Goal: Navigation & Orientation: Find specific page/section

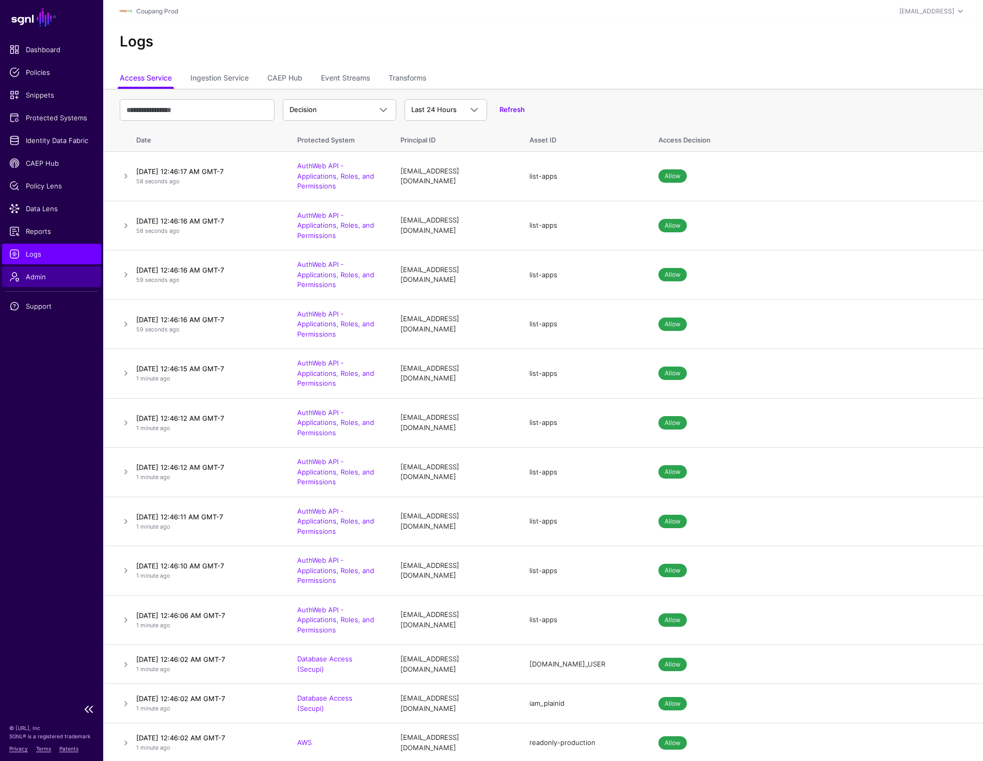
click at [41, 272] on span "Admin" at bounding box center [51, 277] width 85 height 10
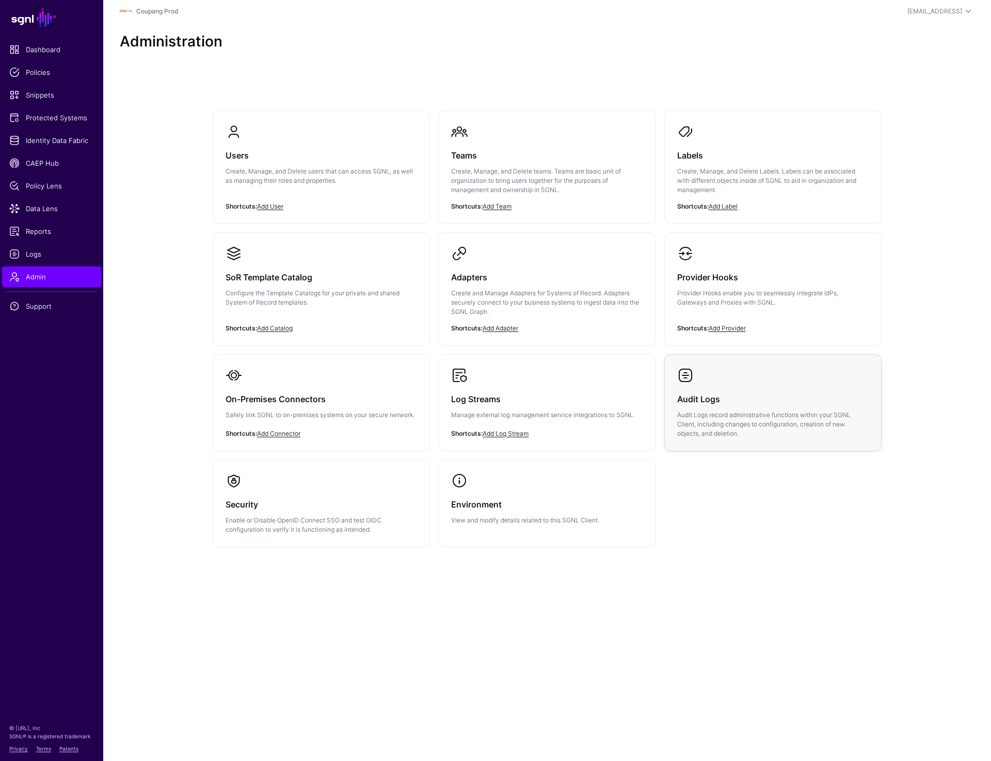
click at [705, 386] on div "Audit Logs Audit Logs record administrative functions within your SGNL Client, …" at bounding box center [773, 411] width 192 height 55
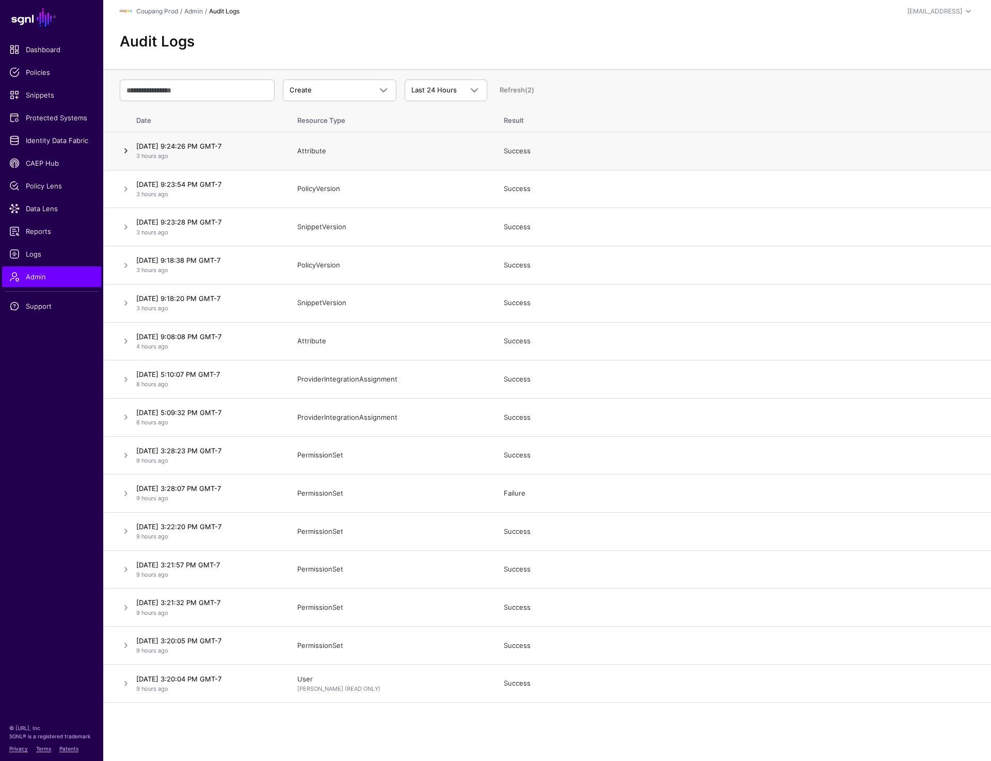
click at [124, 150] on link at bounding box center [126, 151] width 12 height 12
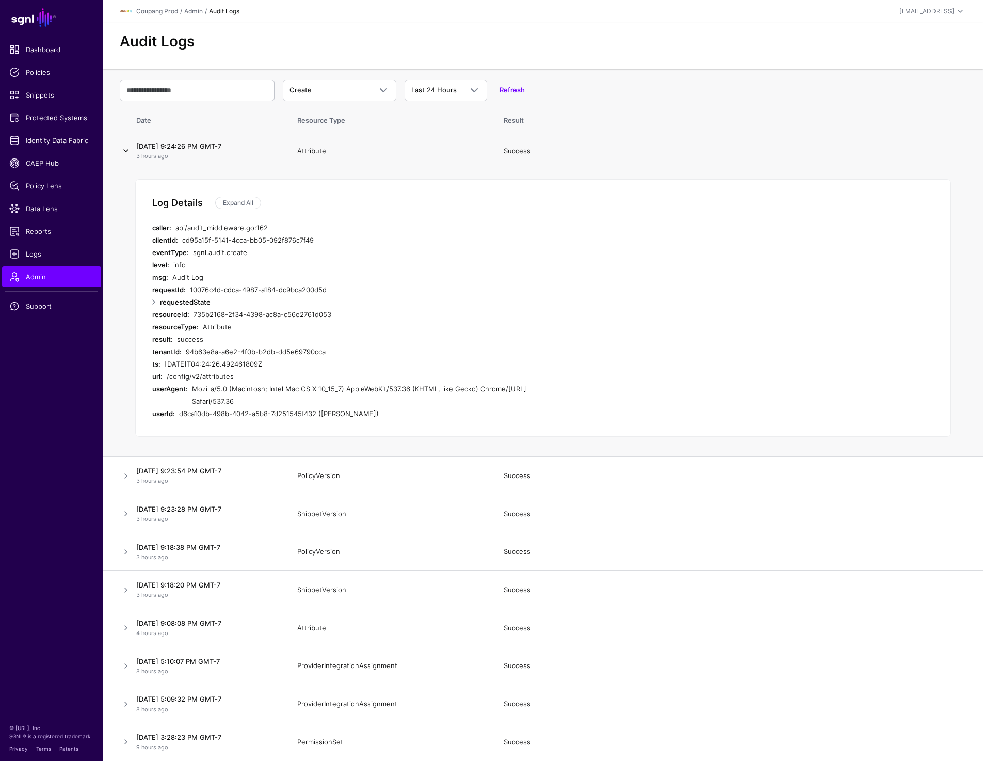
click at [124, 150] on link at bounding box center [126, 151] width 12 height 12
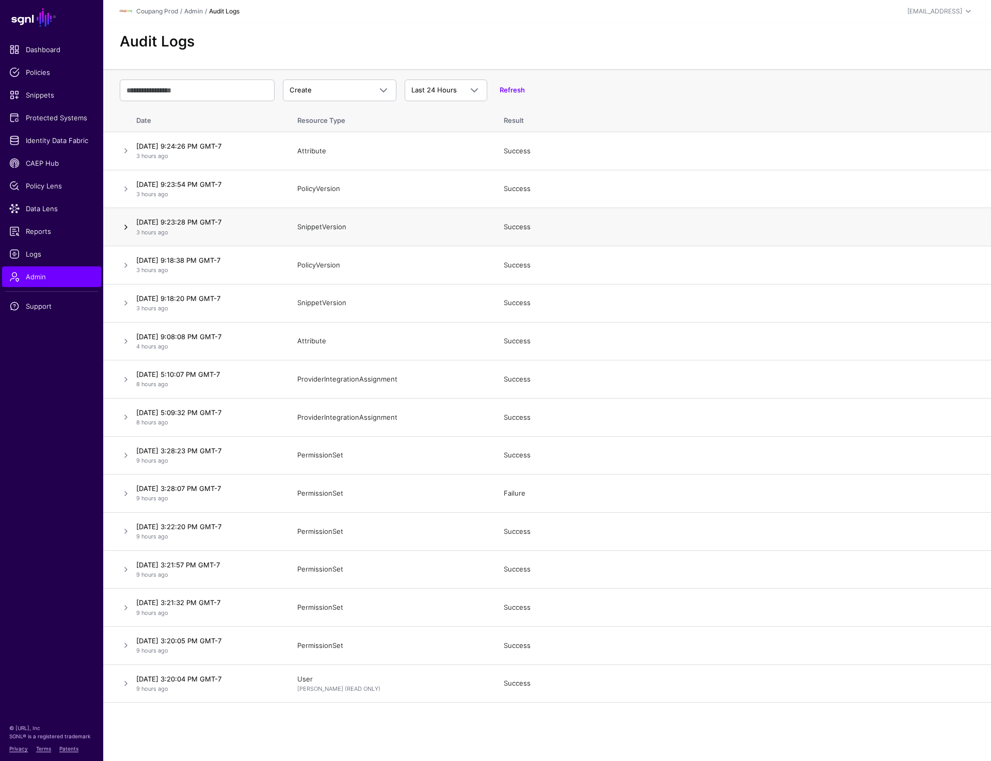
click at [124, 224] on link at bounding box center [126, 227] width 12 height 12
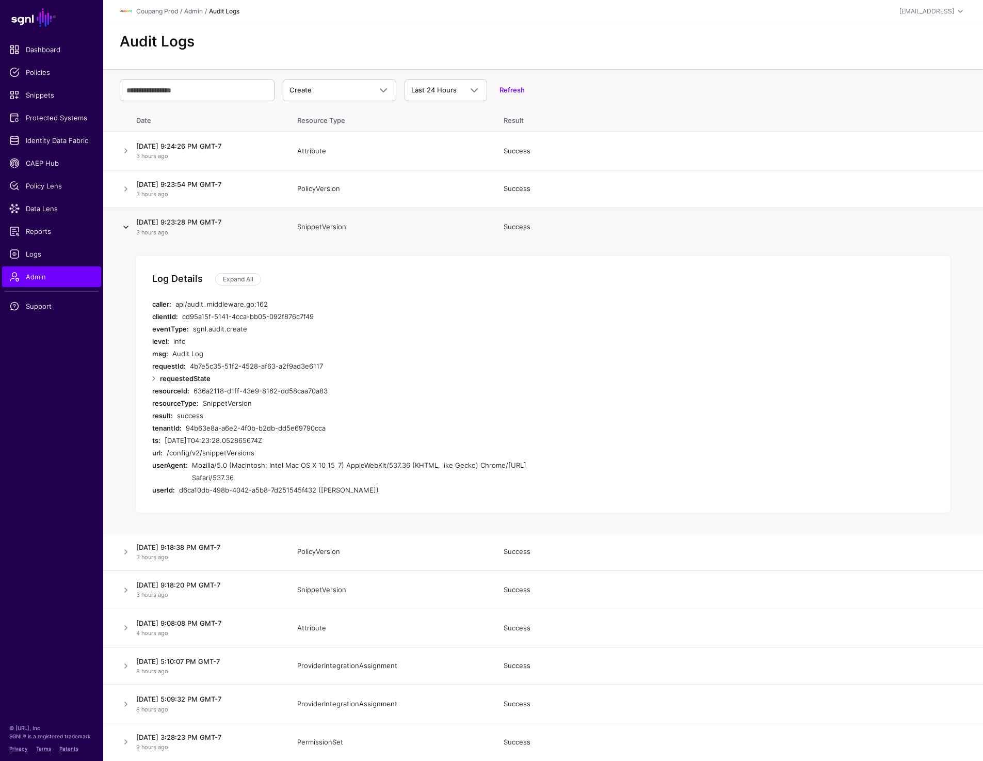
click at [124, 224] on link at bounding box center [126, 227] width 12 height 12
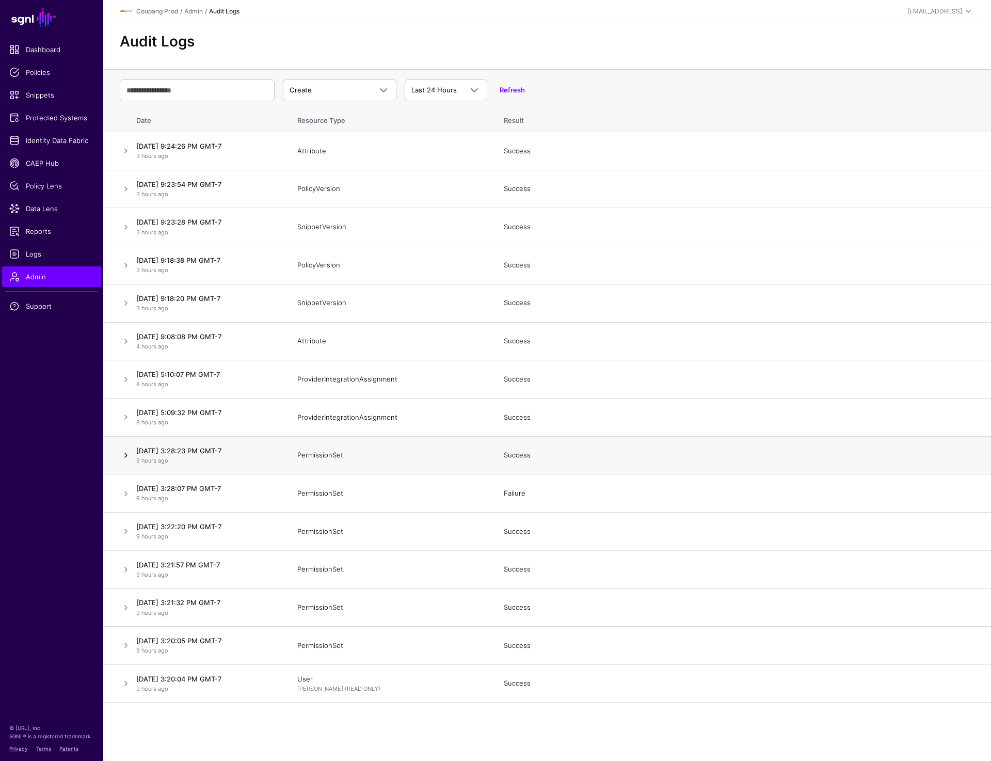
click at [123, 453] on link at bounding box center [126, 455] width 12 height 12
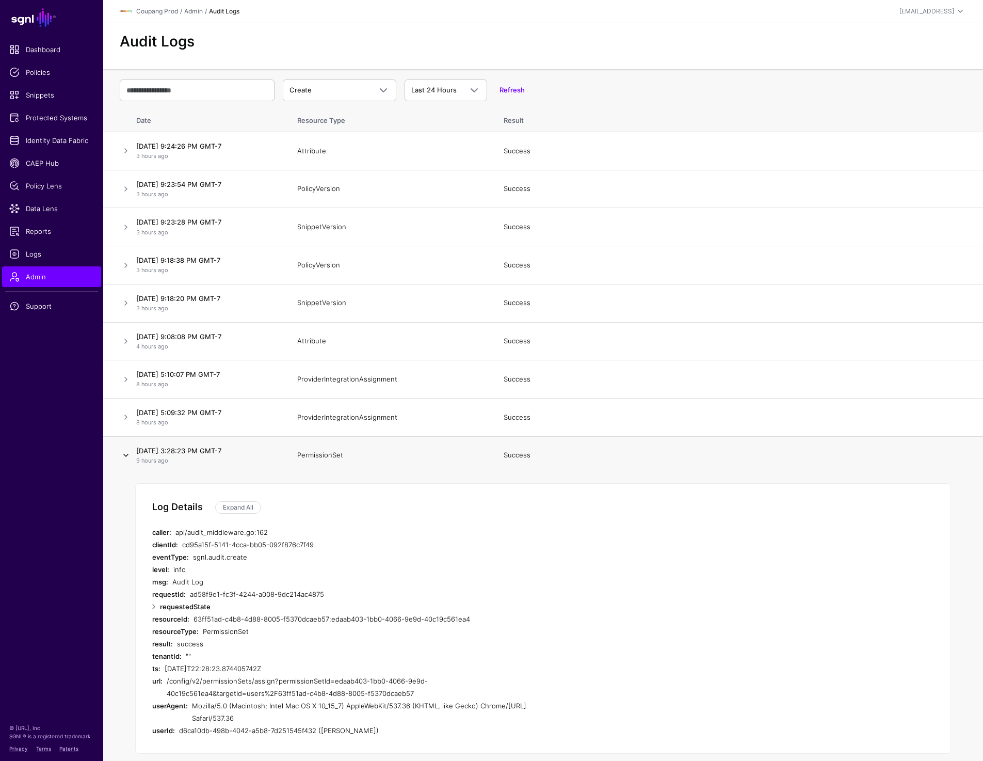
click at [123, 453] on link at bounding box center [126, 455] width 12 height 12
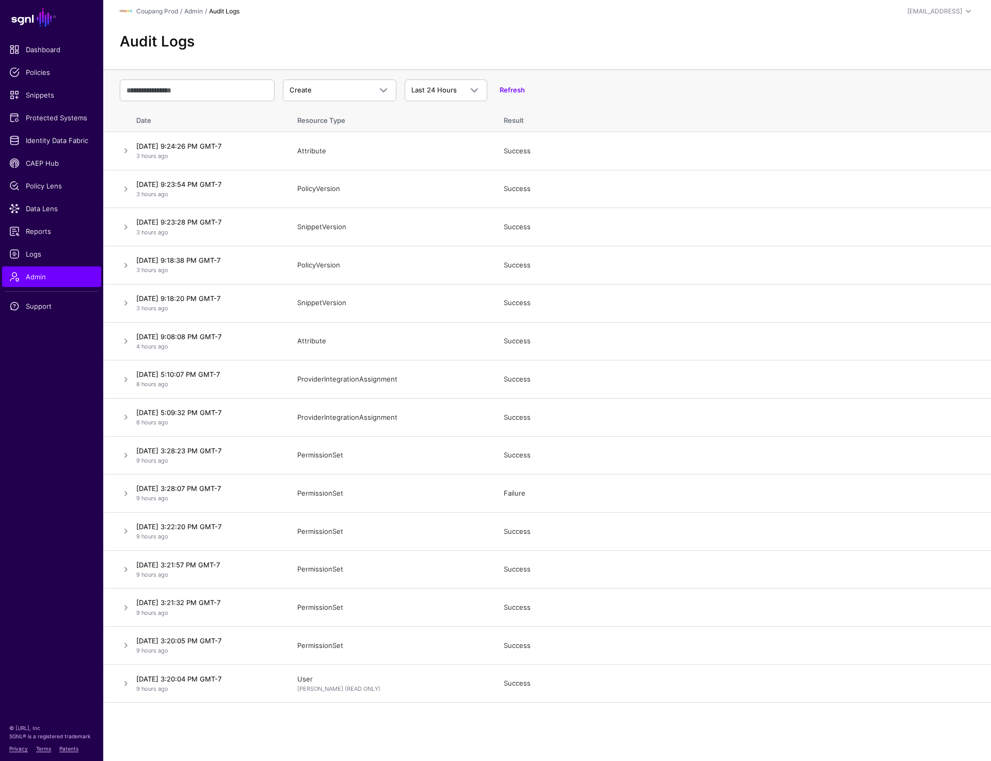
click at [794, 53] on div "Audit Logs" at bounding box center [547, 46] width 888 height 46
